Goal: Navigation & Orientation: Locate item on page

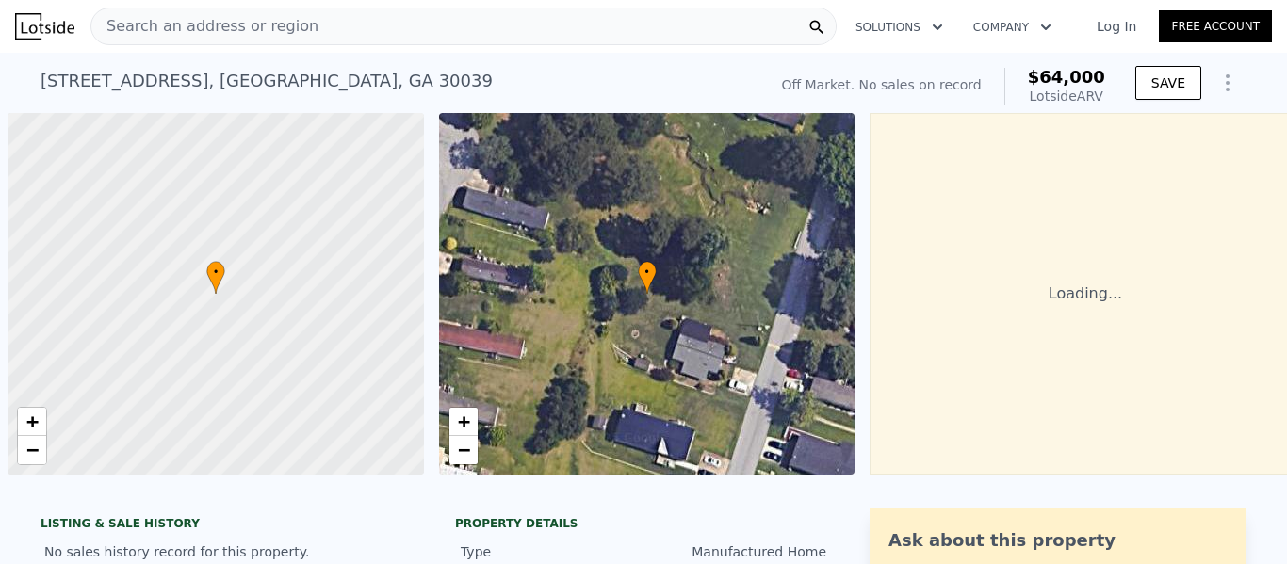
scroll to position [0, 8]
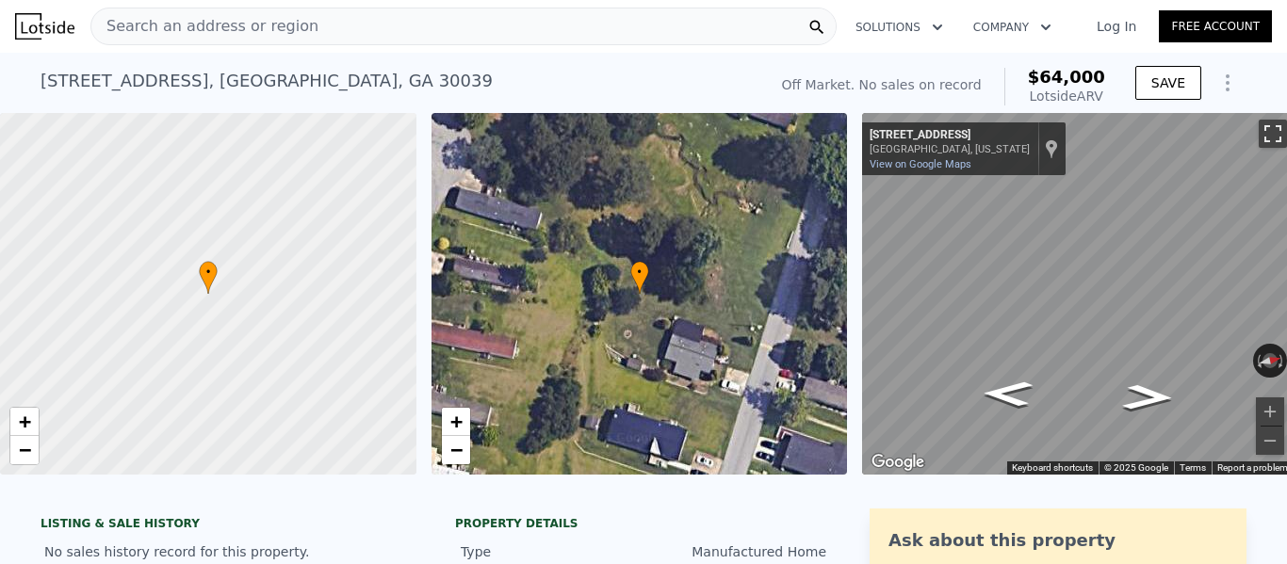
click at [1267, 136] on button "Toggle fullscreen view" at bounding box center [1273, 134] width 28 height 28
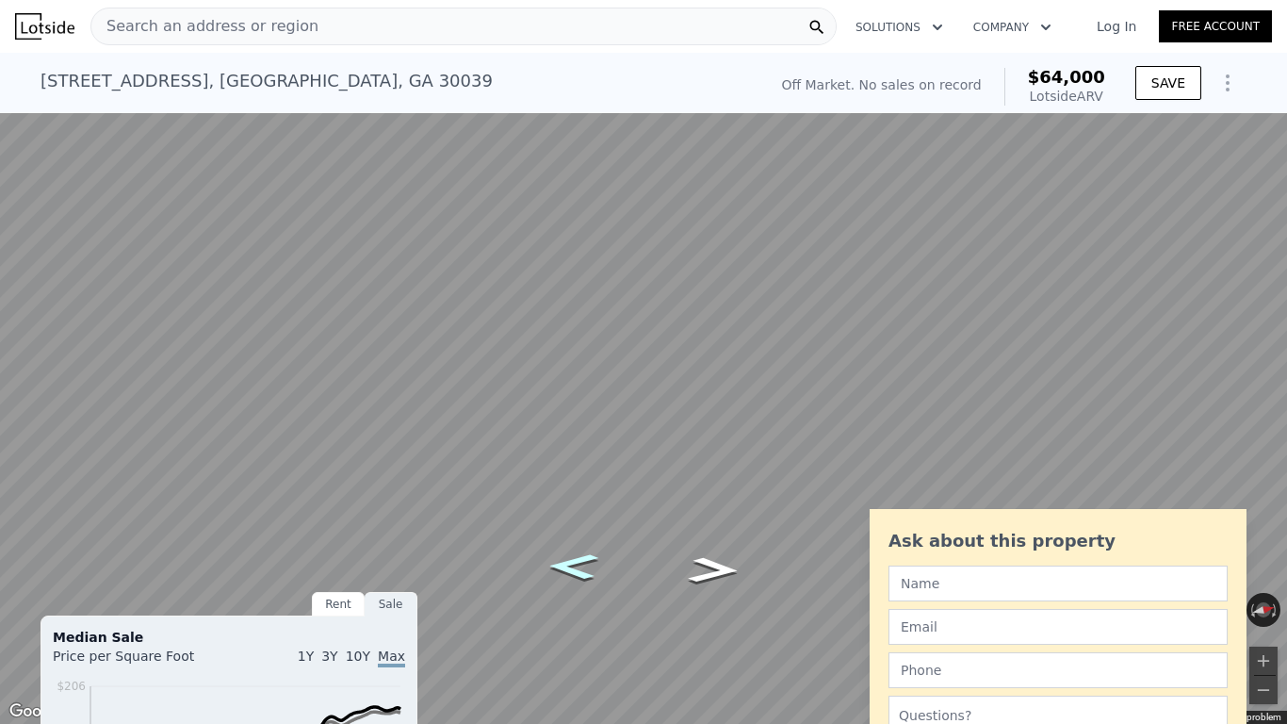
click at [585, 563] on icon "Go South, Smoke Creek Pkwy" at bounding box center [573, 566] width 93 height 38
click at [588, 563] on icon "Go South, Smoke Creek Pkwy" at bounding box center [573, 566] width 93 height 38
click at [728, 563] on icon "Go North, Smoke Creek Pkwy" at bounding box center [713, 570] width 93 height 38
click at [560, 563] on icon "Go South, Smoke Creek Pkwy" at bounding box center [573, 573] width 93 height 38
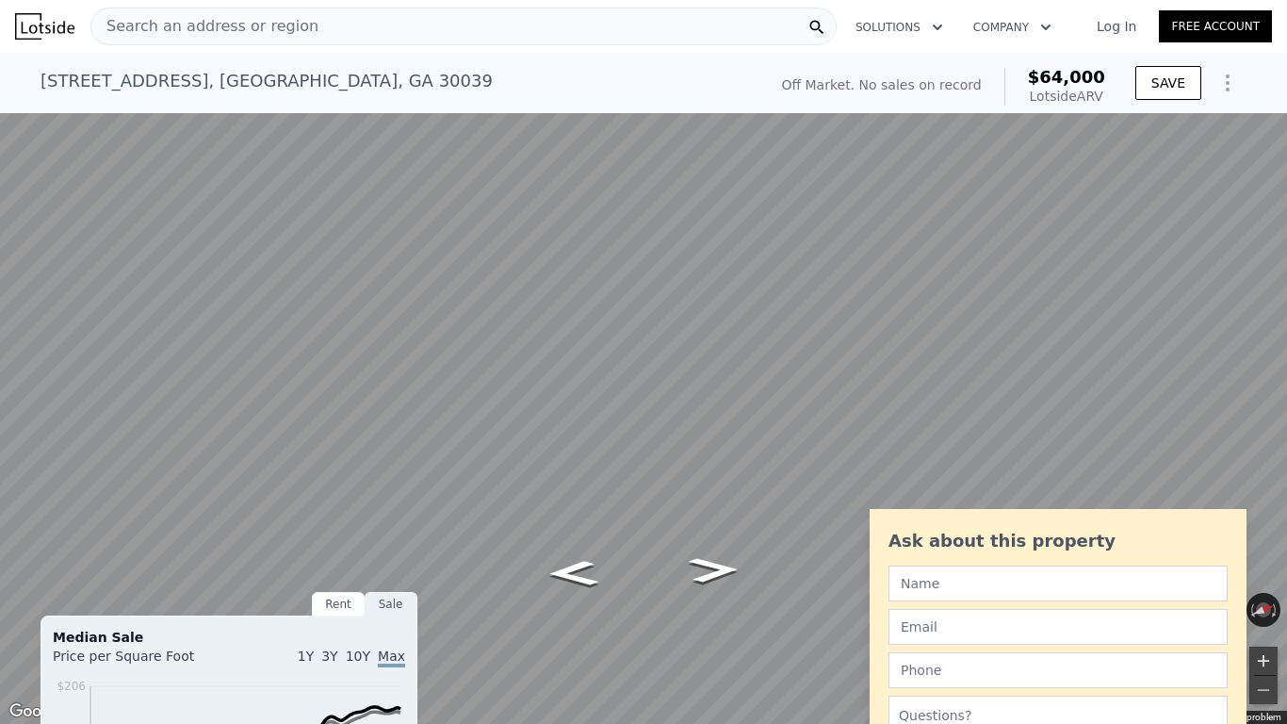
click at [1261, 563] on button "Zoom in" at bounding box center [1263, 660] width 28 height 28
click at [595, 563] on icon "Go South, Smoke Creek Pkwy" at bounding box center [573, 573] width 93 height 38
click at [1263, 563] on button "Zoom in" at bounding box center [1263, 660] width 28 height 28
click at [1264, 563] on button "Zoom in" at bounding box center [1263, 660] width 28 height 28
click at [580, 563] on icon "Go South, Smoke Creek Pkwy" at bounding box center [573, 573] width 95 height 38
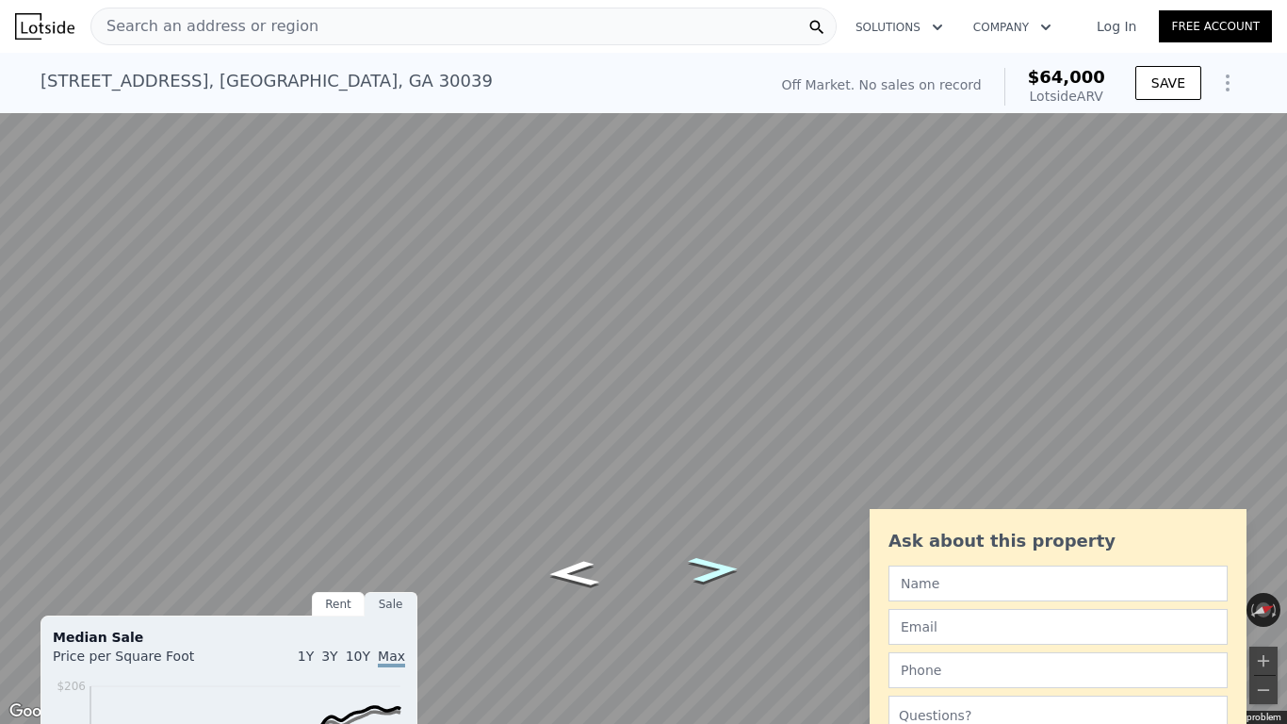
click at [722, 563] on icon "Go North, Smoke Creek Pkwy" at bounding box center [713, 569] width 95 height 38
click at [723, 563] on icon "Go North, Smoke Creek Pkwy" at bounding box center [713, 570] width 93 height 38
click at [571, 563] on icon "Go South, Smoke Creek Pkwy" at bounding box center [573, 573] width 93 height 38
click at [1258, 563] on button "Zoom out" at bounding box center [1263, 689] width 28 height 28
click at [1265, 12] on button "Toggle fullscreen view" at bounding box center [1266, 21] width 28 height 28
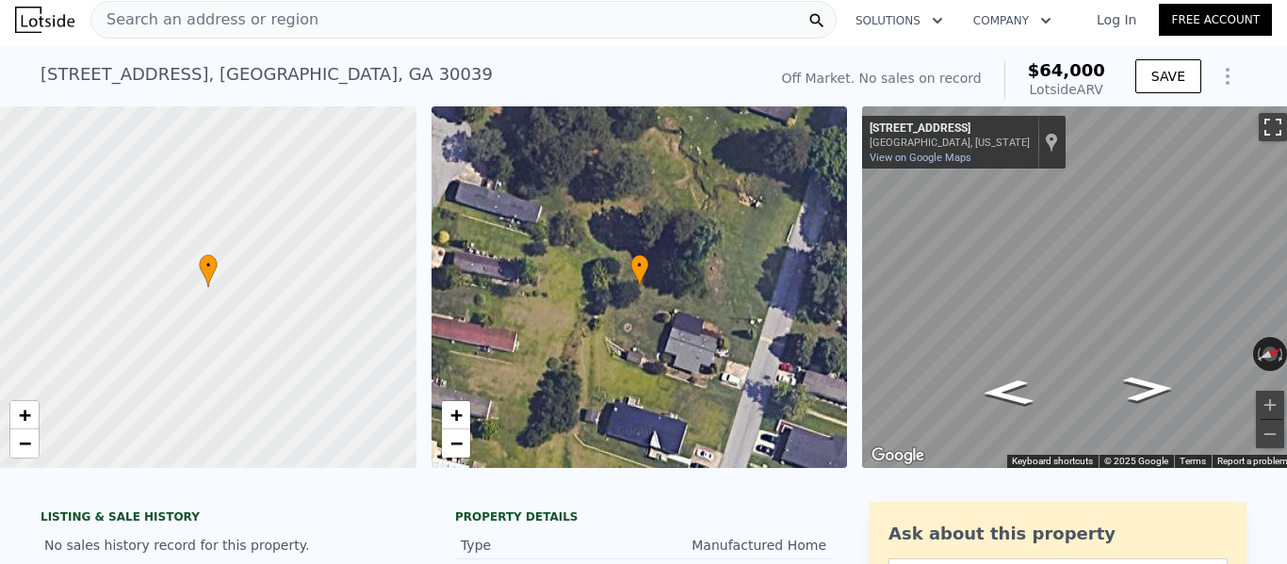
scroll to position [0, 0]
